Goal: Transaction & Acquisition: Book appointment/travel/reservation

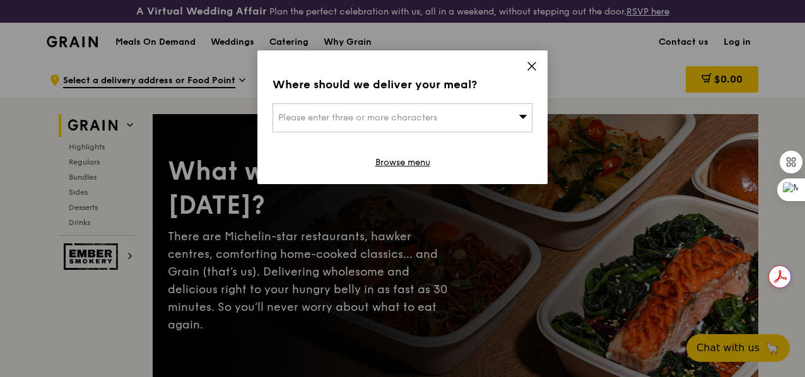
click at [528, 114] on div "Please enter three or more characters" at bounding box center [403, 118] width 260 height 29
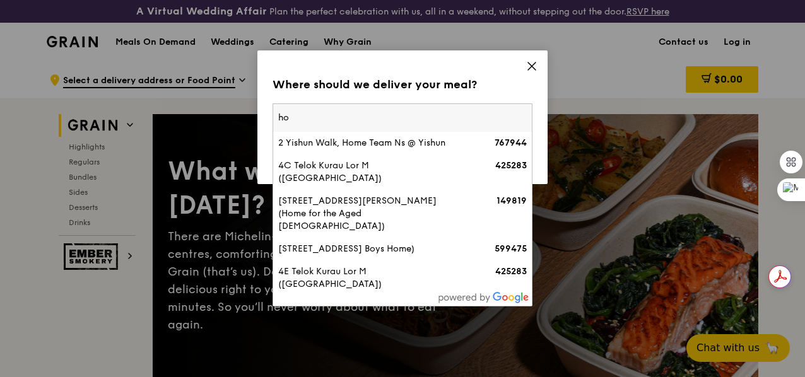
type input "h"
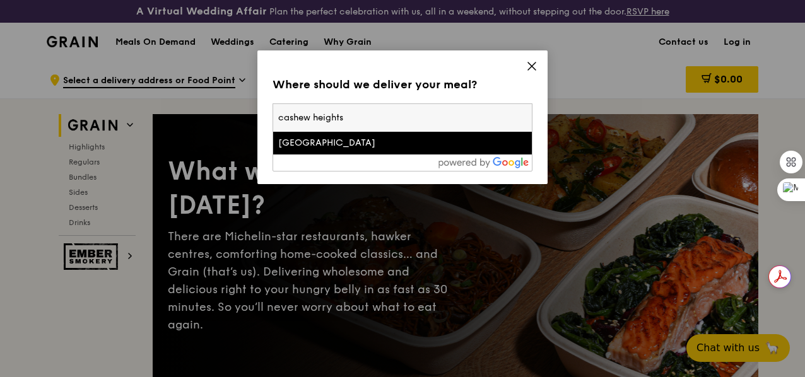
type input "cashew heights"
click at [332, 146] on div "[GEOGRAPHIC_DATA]" at bounding box center [371, 143] width 187 height 13
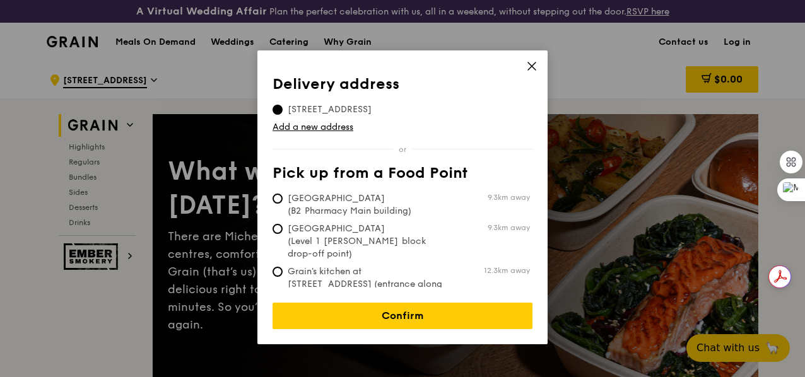
click at [531, 64] on icon at bounding box center [531, 66] width 11 height 11
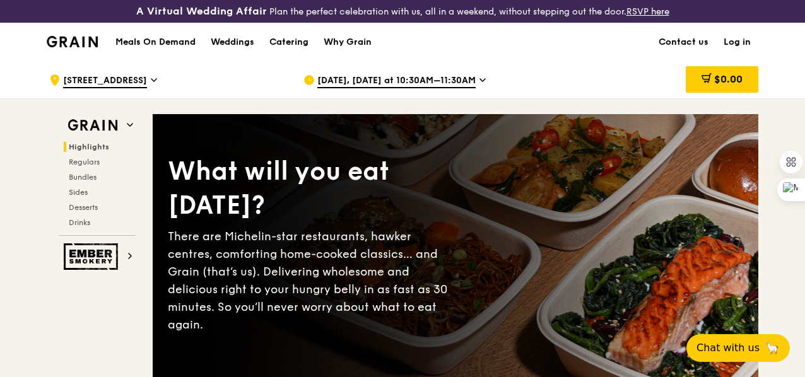
click at [401, 88] on span "[DATE], [DATE] at 10:30AM–11:30AM" at bounding box center [396, 81] width 158 height 14
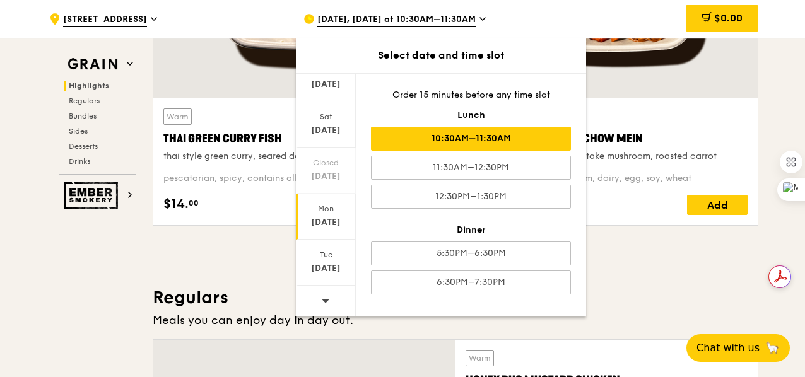
scroll to position [631, 0]
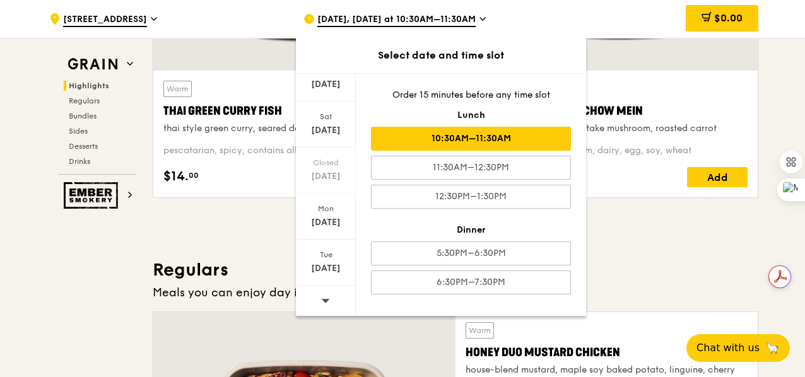
click at [323, 299] on icon at bounding box center [326, 301] width 8 height 4
click at [323, 296] on icon at bounding box center [325, 300] width 9 height 9
click at [327, 292] on span at bounding box center [325, 301] width 9 height 30
click at [328, 301] on icon at bounding box center [325, 300] width 9 height 9
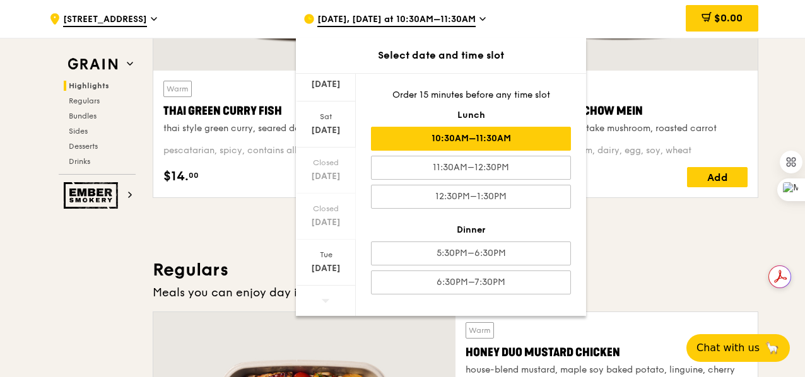
click at [329, 300] on div at bounding box center [326, 302] width 60 height 32
click at [338, 263] on div "[DATE]" at bounding box center [326, 269] width 56 height 13
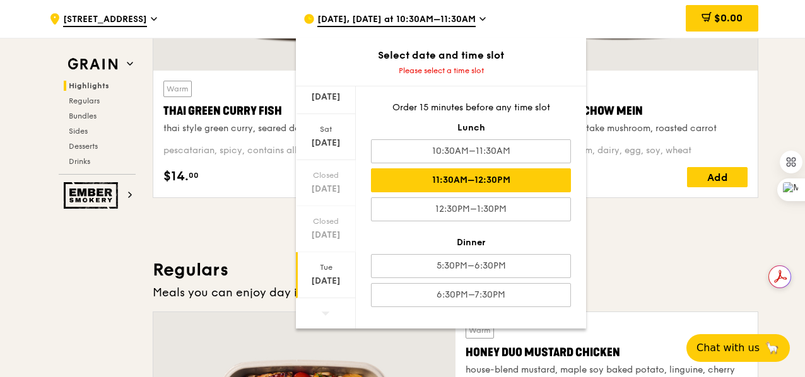
click at [500, 185] on div "11:30AM–12:30PM" at bounding box center [471, 181] width 200 height 24
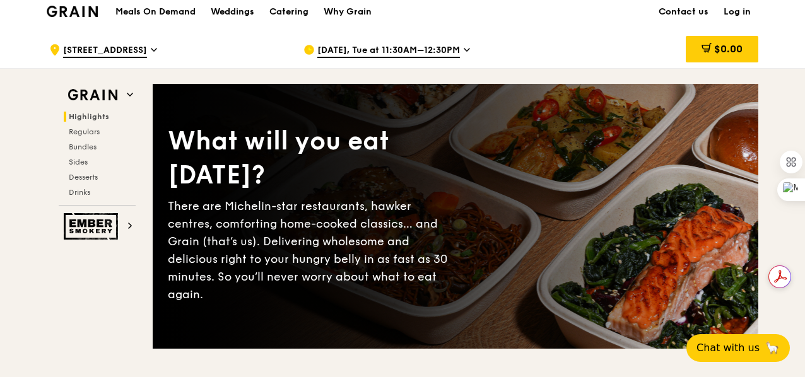
scroll to position [0, 0]
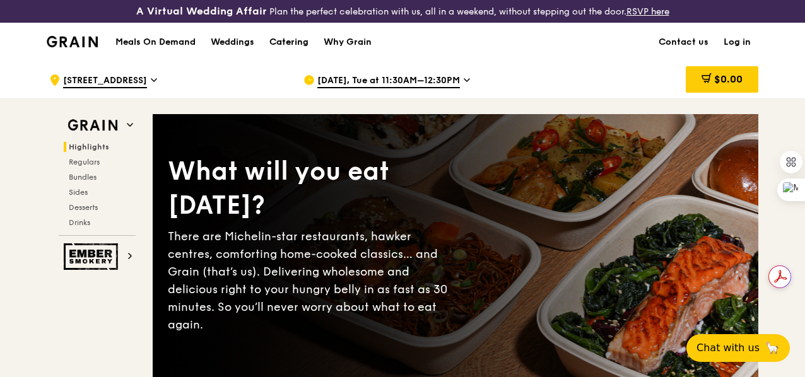
click at [289, 52] on div "Catering" at bounding box center [289, 42] width 39 height 38
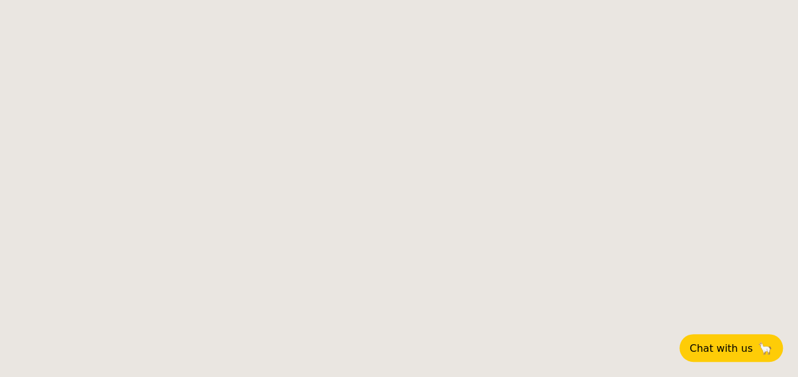
select select
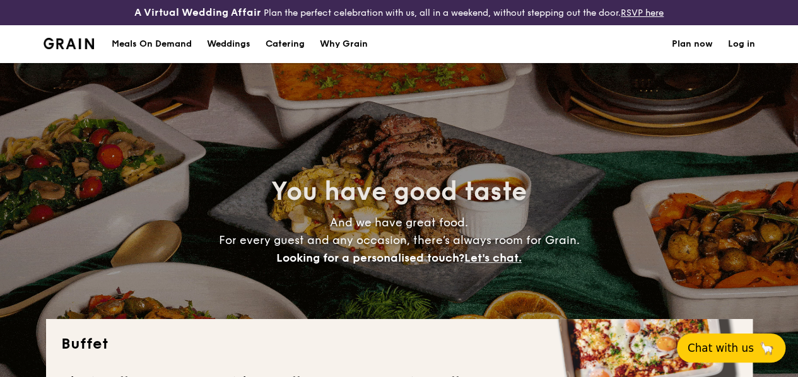
scroll to position [259, 0]
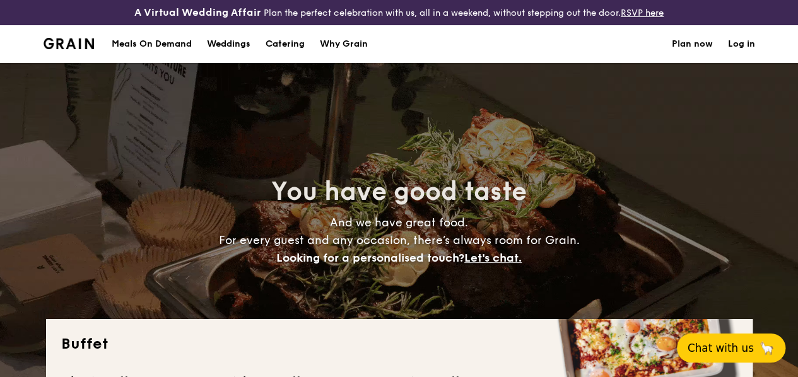
click at [743, 344] on span "Chat with us" at bounding box center [721, 348] width 66 height 13
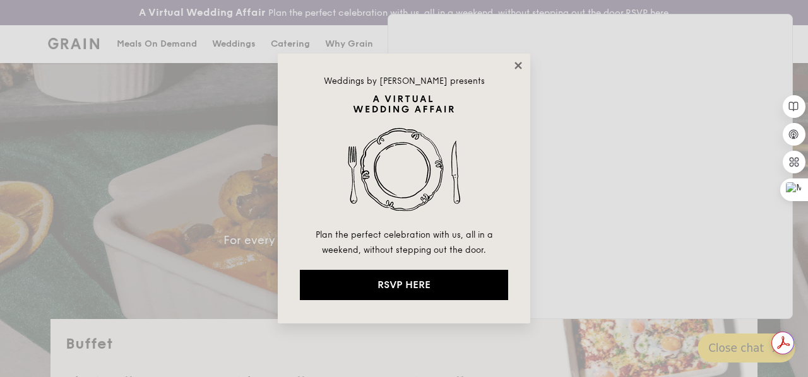
scroll to position [0, 0]
click at [514, 62] on icon at bounding box center [517, 65] width 11 height 11
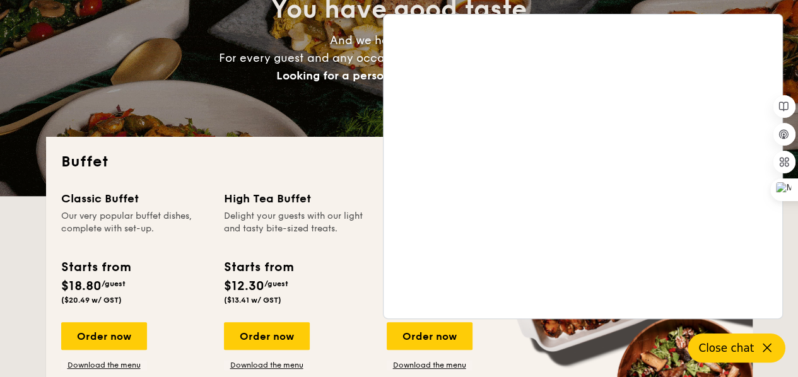
scroll to position [189, 0]
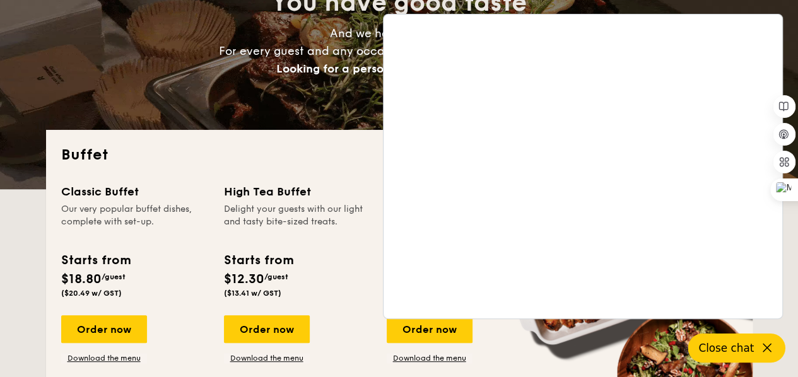
click at [268, 92] on div "You have good taste And we have great food. For every guest and any occasion, t…" at bounding box center [399, 32] width 707 height 316
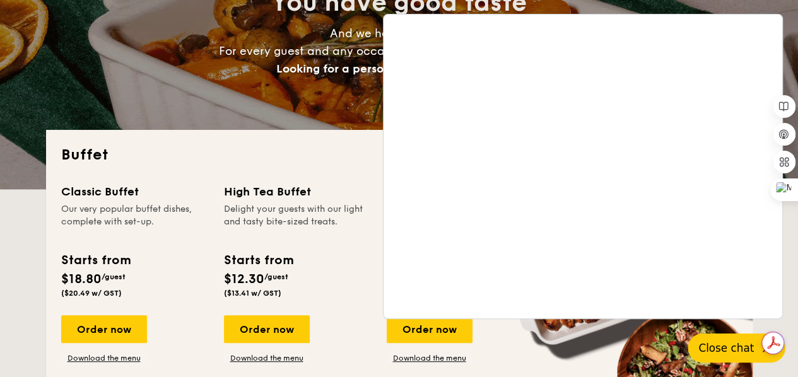
scroll to position [0, 0]
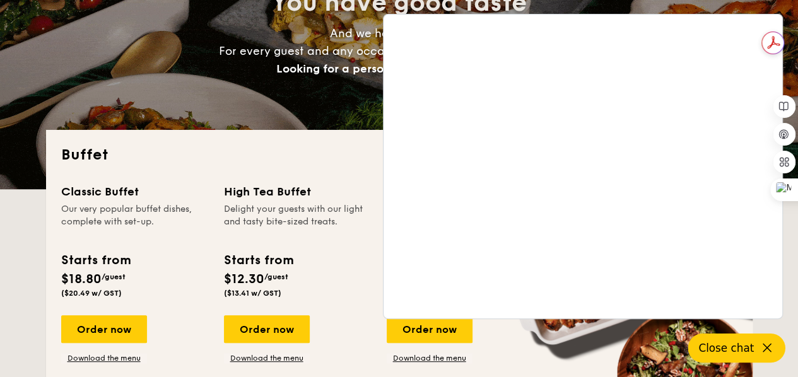
click at [282, 165] on h2 "Buffet" at bounding box center [399, 155] width 677 height 20
